Goal: Task Accomplishment & Management: Use online tool/utility

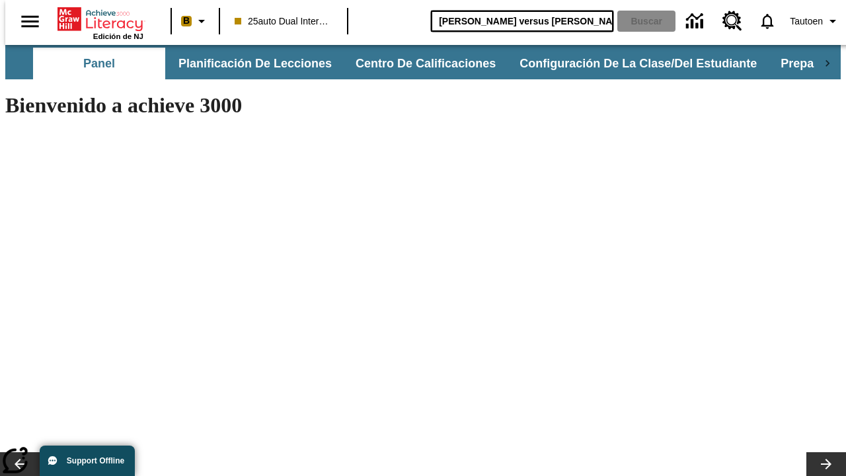
type input "Miguel Ángel versus Leonardo"
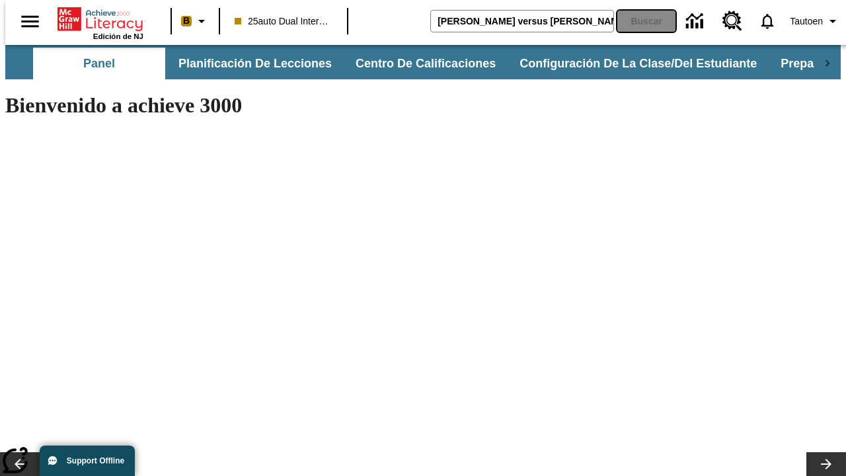
click at [638, 21] on button "Buscar" at bounding box center [646, 21] width 58 height 21
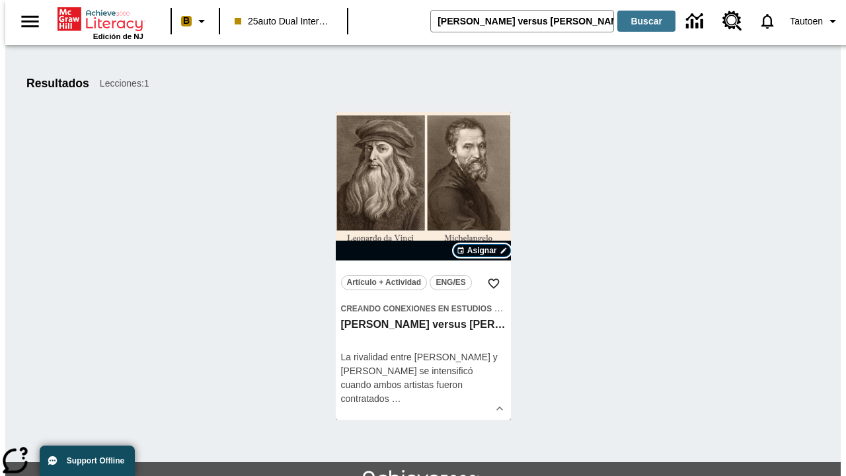
click at [482, 250] on span "Asignar" at bounding box center [482, 250] width 30 height 12
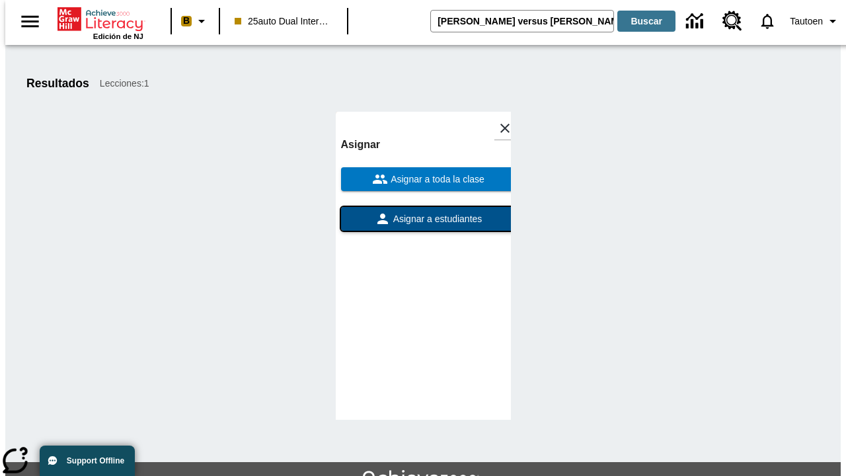
click at [423, 212] on span "Asignar a estudiantes" at bounding box center [436, 219] width 92 height 14
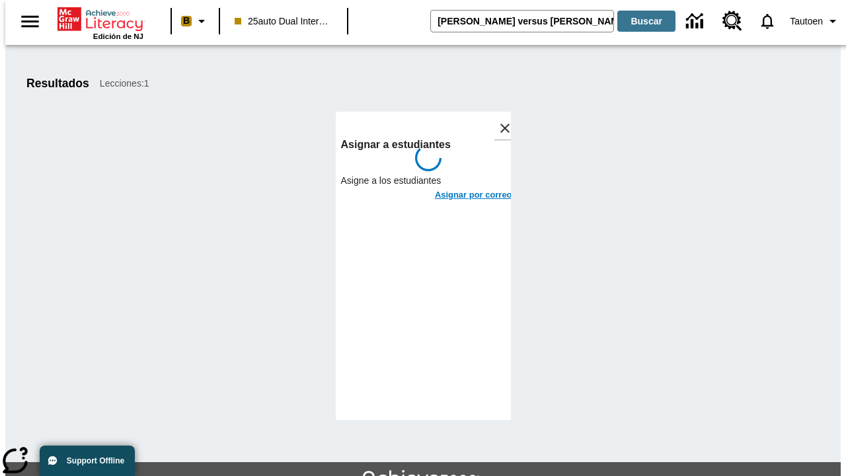
scroll to position [72, 0]
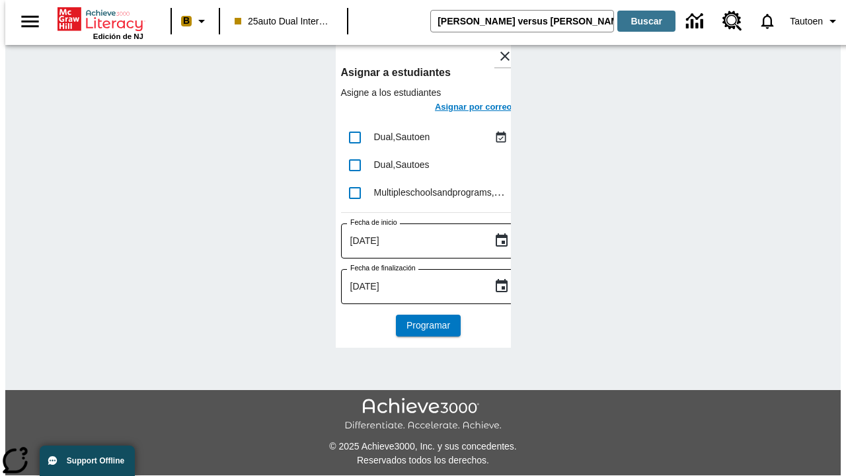
click at [354, 137] on input "lesson details" at bounding box center [355, 138] width 28 height 28
checkbox input "true"
click at [461, 108] on h6 "Asignar por correo" at bounding box center [473, 107] width 77 height 15
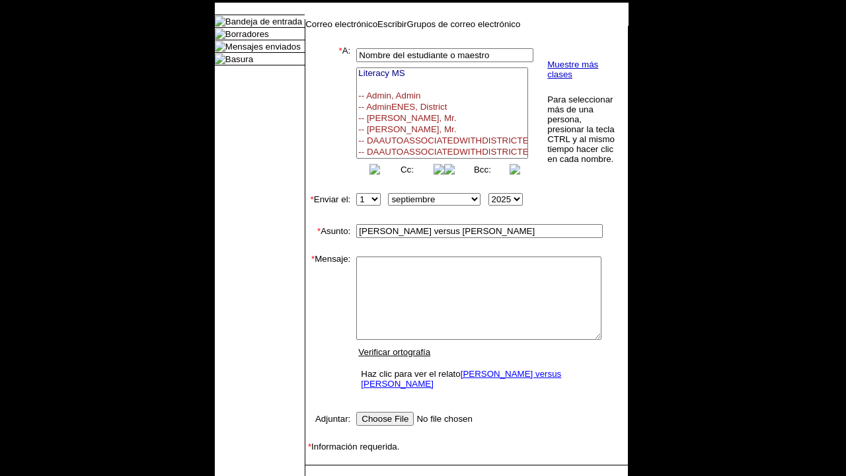
select select
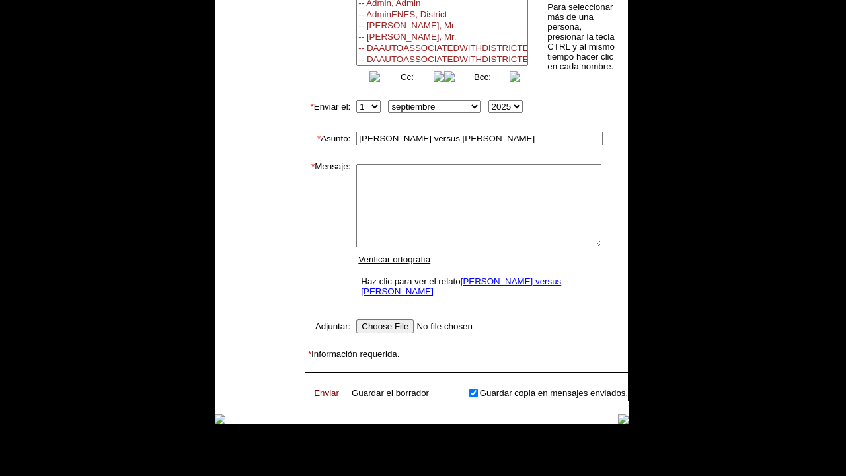
click at [320, 388] on link "Enviar" at bounding box center [326, 393] width 25 height 10
